Goal: Task Accomplishment & Management: Manage account settings

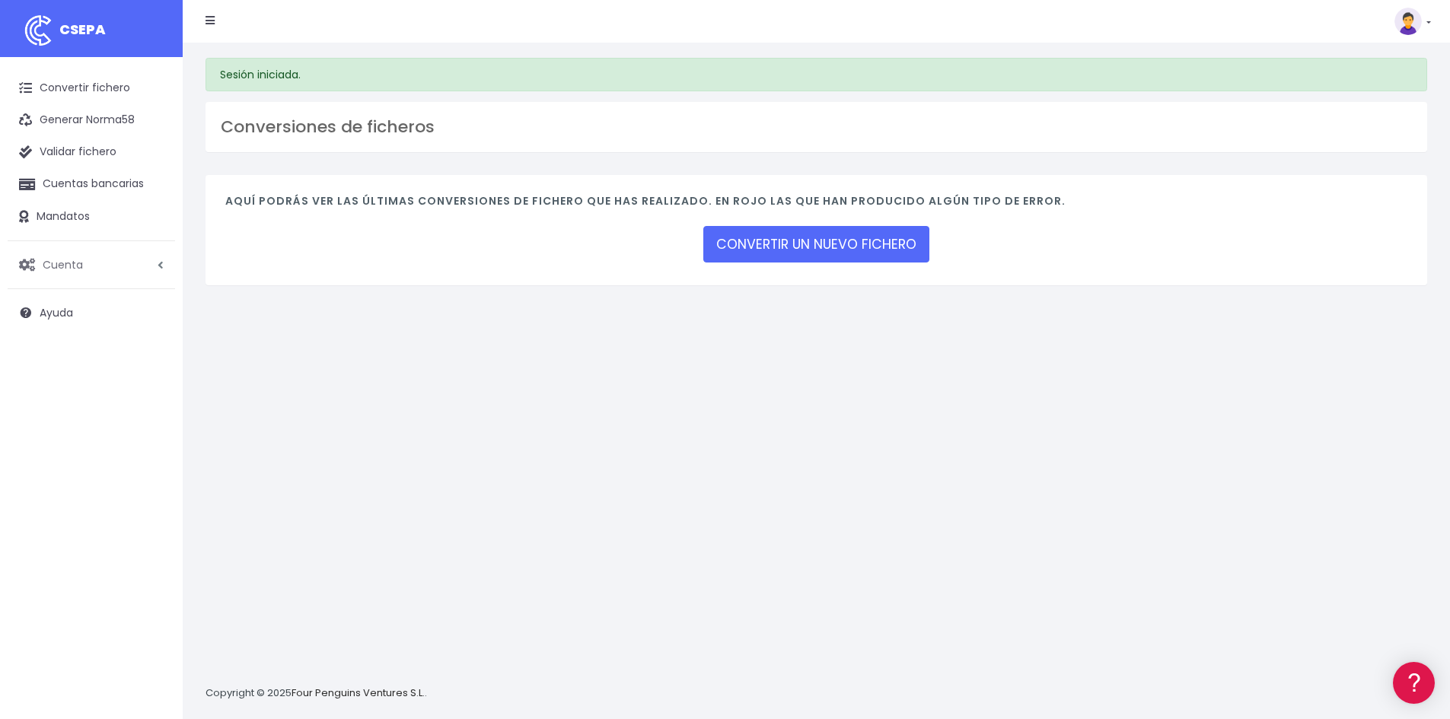
click at [53, 259] on span "Cuenta" at bounding box center [63, 264] width 40 height 15
click at [55, 327] on link "Suscripción" at bounding box center [99, 328] width 151 height 27
click at [104, 284] on ul "Convertir fichero Generar Norma58 Validar fichero Cuentas bancarias Mandatos Cu…" at bounding box center [92, 200] width 168 height 257
click at [101, 275] on link "Cuenta" at bounding box center [92, 265] width 168 height 32
click at [84, 351] on link "Facturación" at bounding box center [99, 356] width 151 height 27
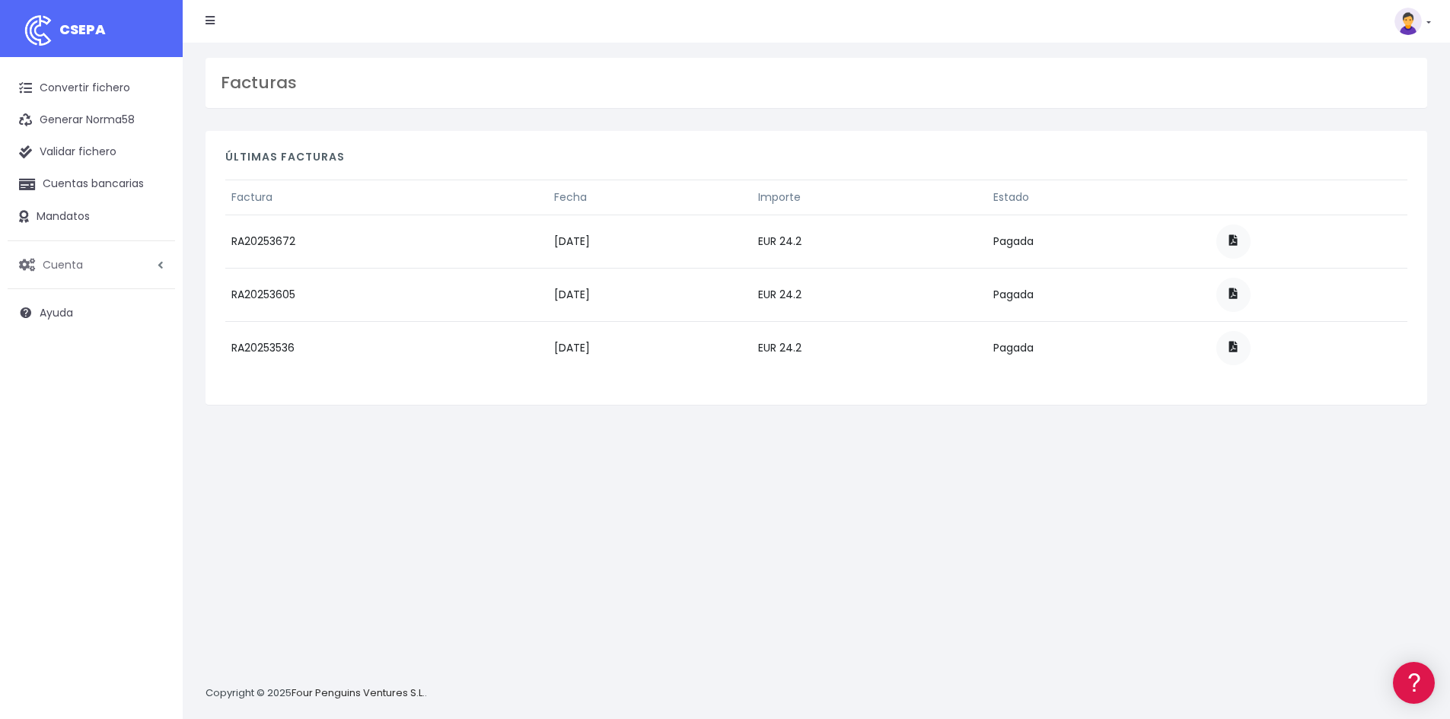
click at [54, 258] on span "Cuenta" at bounding box center [63, 264] width 40 height 15
click at [69, 319] on link "Suscripción" at bounding box center [99, 328] width 151 height 27
